Goal: Complete application form

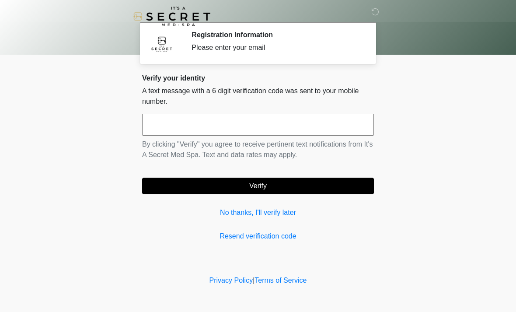
click at [158, 129] on input "text" at bounding box center [258, 125] width 232 height 22
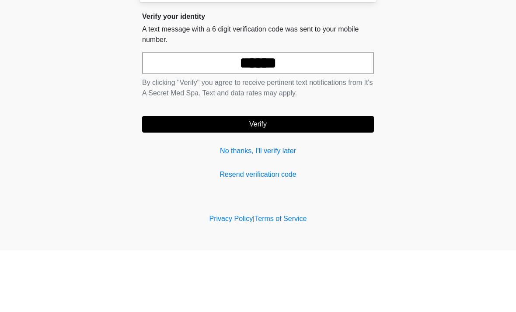
type input "******"
click at [257, 177] on button "Verify" at bounding box center [258, 185] width 232 height 17
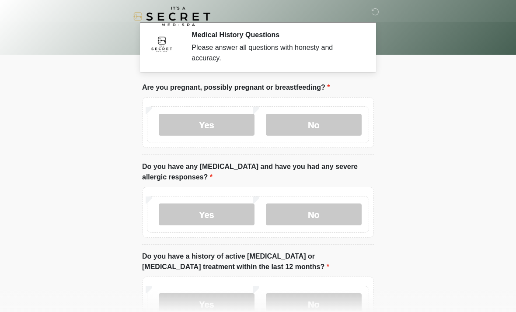
click at [300, 121] on label "No" at bounding box center [314, 125] width 96 height 22
click at [312, 218] on label "No" at bounding box center [314, 214] width 96 height 22
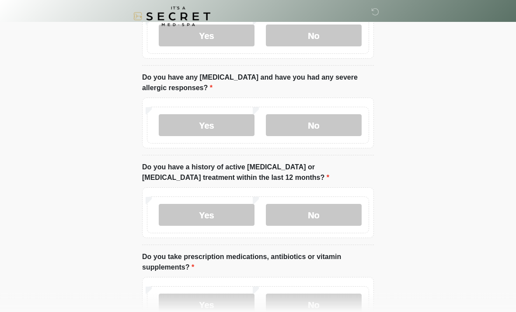
scroll to position [90, 0]
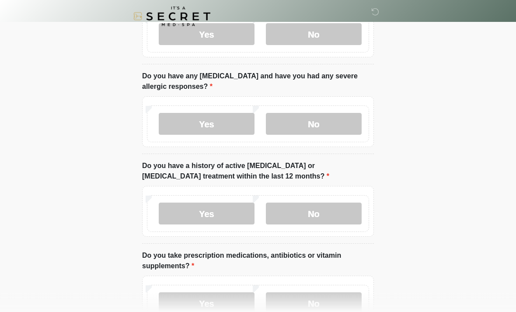
click at [324, 214] on label "No" at bounding box center [314, 214] width 96 height 22
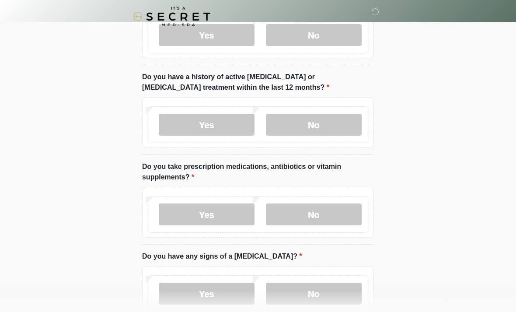
scroll to position [189, 0]
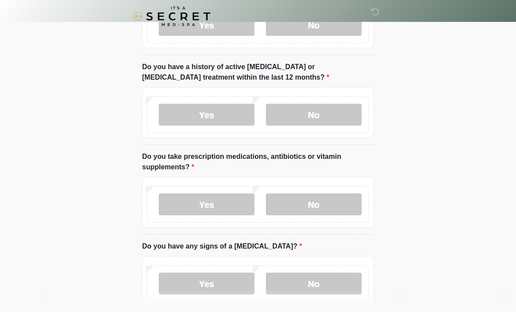
click at [190, 201] on label "Yes" at bounding box center [207, 205] width 96 height 22
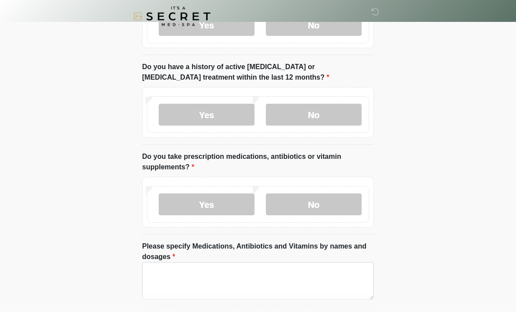
scroll to position [189, 0]
click at [161, 276] on textarea "Please specify Medications, Antibiotics and Vitamins by names and dosages" at bounding box center [258, 281] width 232 height 38
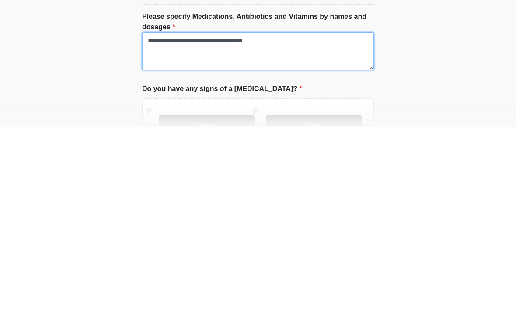
scroll to position [237, 0]
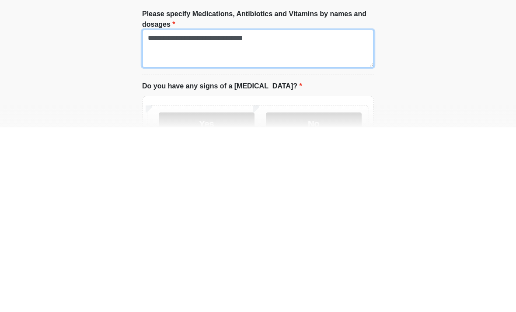
type textarea "**********"
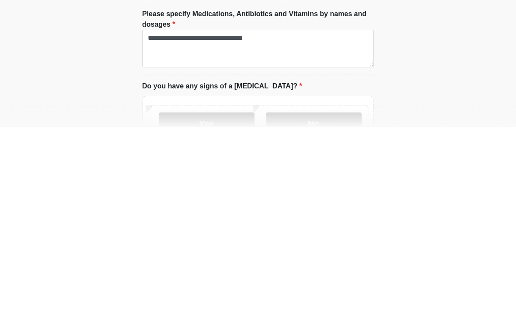
click at [322, 297] on label "No" at bounding box center [314, 308] width 96 height 22
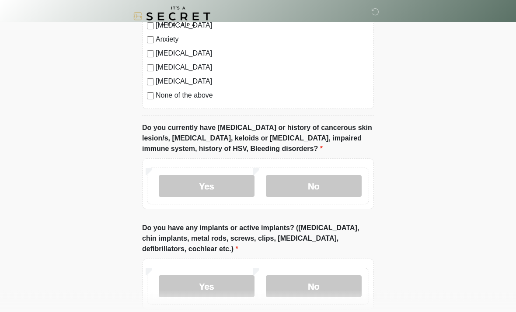
scroll to position [676, 0]
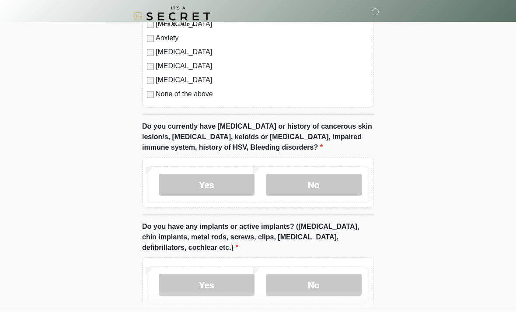
click at [296, 189] on label "No" at bounding box center [314, 185] width 96 height 22
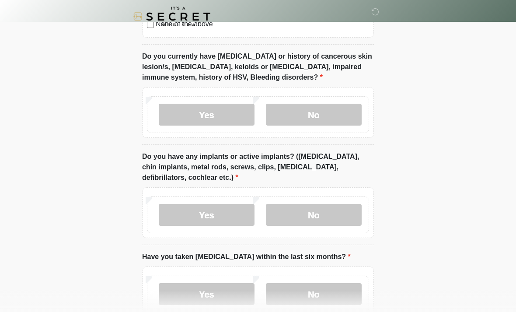
scroll to position [750, 0]
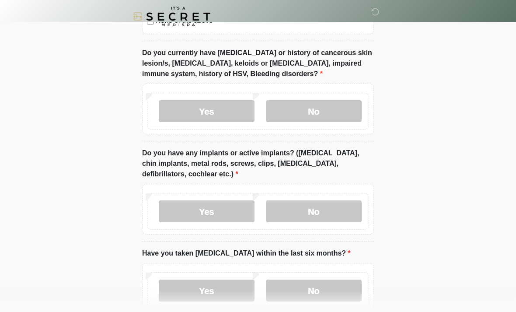
click at [302, 208] on label "No" at bounding box center [314, 211] width 96 height 22
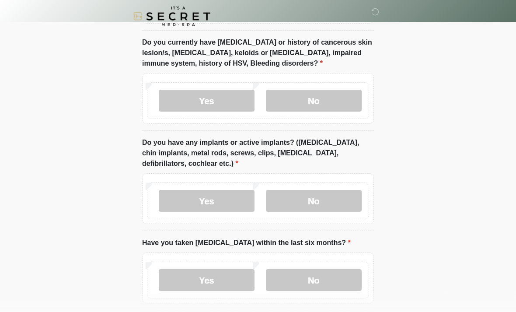
scroll to position [799, 0]
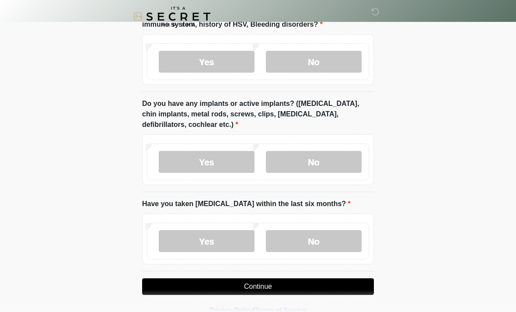
click at [310, 233] on label "No" at bounding box center [314, 241] width 96 height 22
click at [248, 288] on button "Continue" at bounding box center [258, 286] width 232 height 17
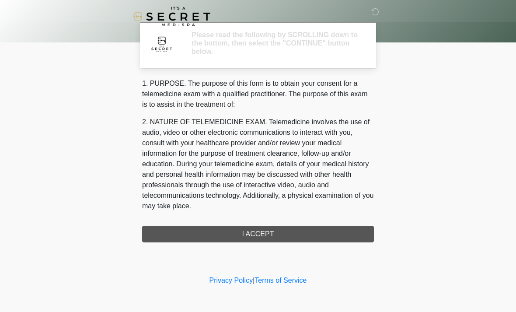
scroll to position [0, 0]
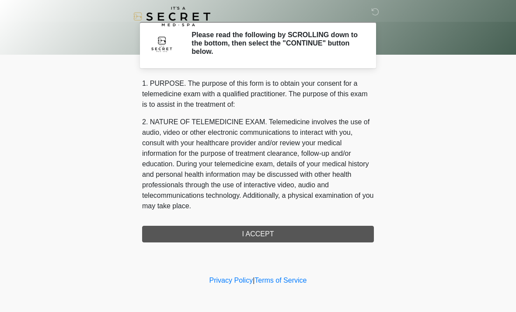
click at [237, 233] on div "1. PURPOSE. The purpose of this form is to obtain your consent for a telemedici…" at bounding box center [258, 160] width 232 height 164
click at [254, 236] on div "1. PURPOSE. The purpose of this form is to obtain your consent for a telemedici…" at bounding box center [258, 160] width 232 height 164
click at [250, 234] on div "1. PURPOSE. The purpose of this form is to obtain your consent for a telemedici…" at bounding box center [258, 160] width 232 height 164
click at [255, 235] on div "1. PURPOSE. The purpose of this form is to obtain your consent for a telemedici…" at bounding box center [258, 160] width 232 height 164
click at [244, 231] on div "1. PURPOSE. The purpose of this form is to obtain your consent for a telemedici…" at bounding box center [258, 160] width 232 height 164
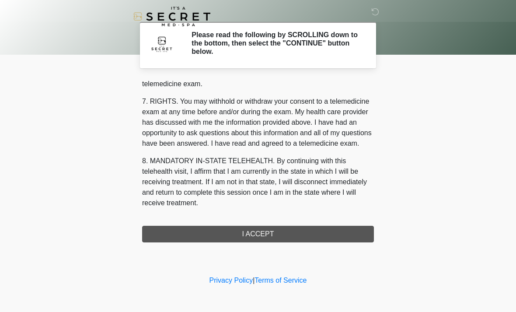
scroll to position [370, 0]
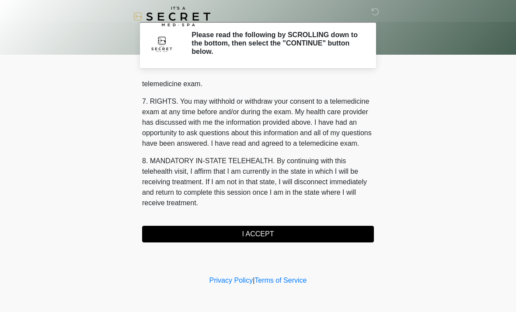
click at [247, 230] on button "I ACCEPT" at bounding box center [258, 234] width 232 height 17
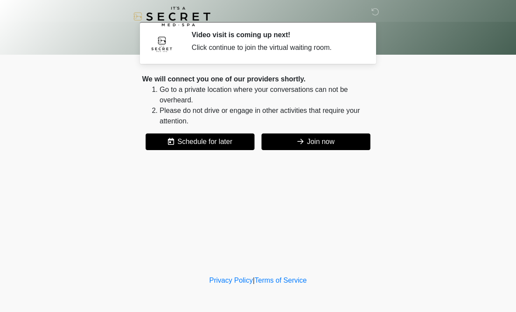
click at [313, 141] on button "Join now" at bounding box center [315, 141] width 109 height 17
